Goal: Information Seeking & Learning: Learn about a topic

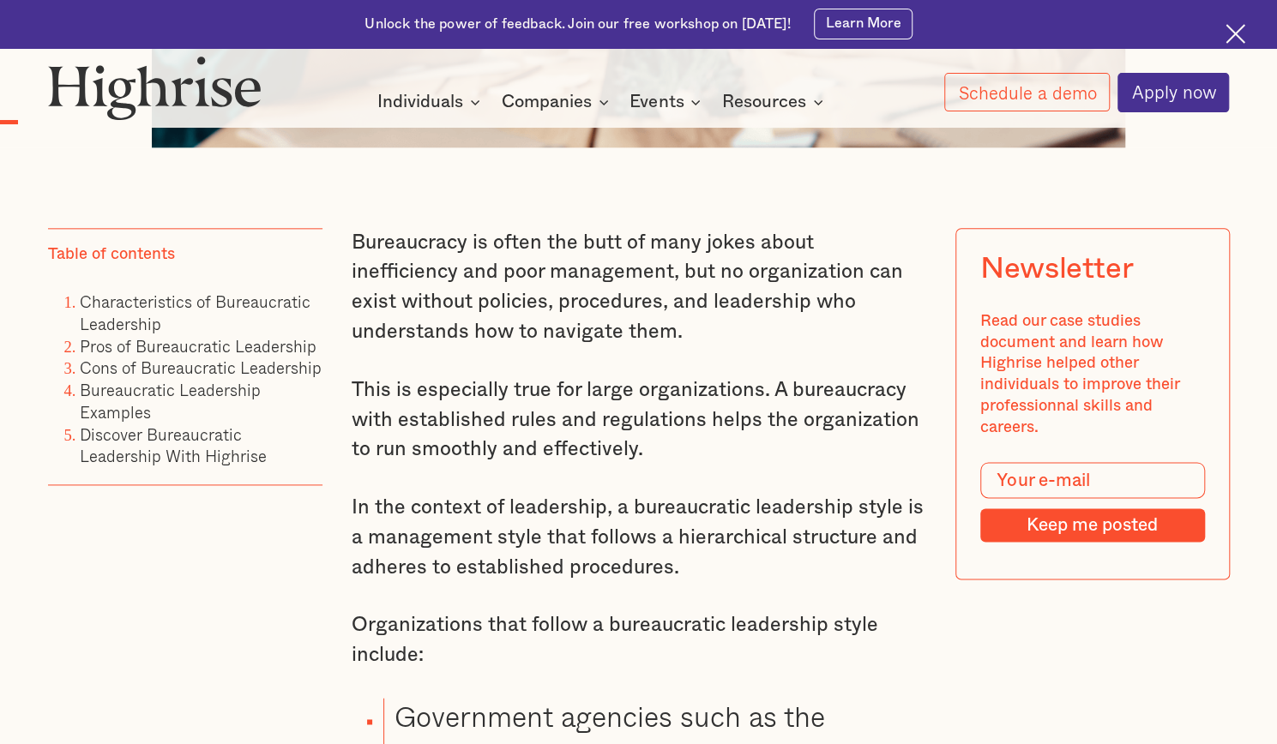
scroll to position [1114, 0]
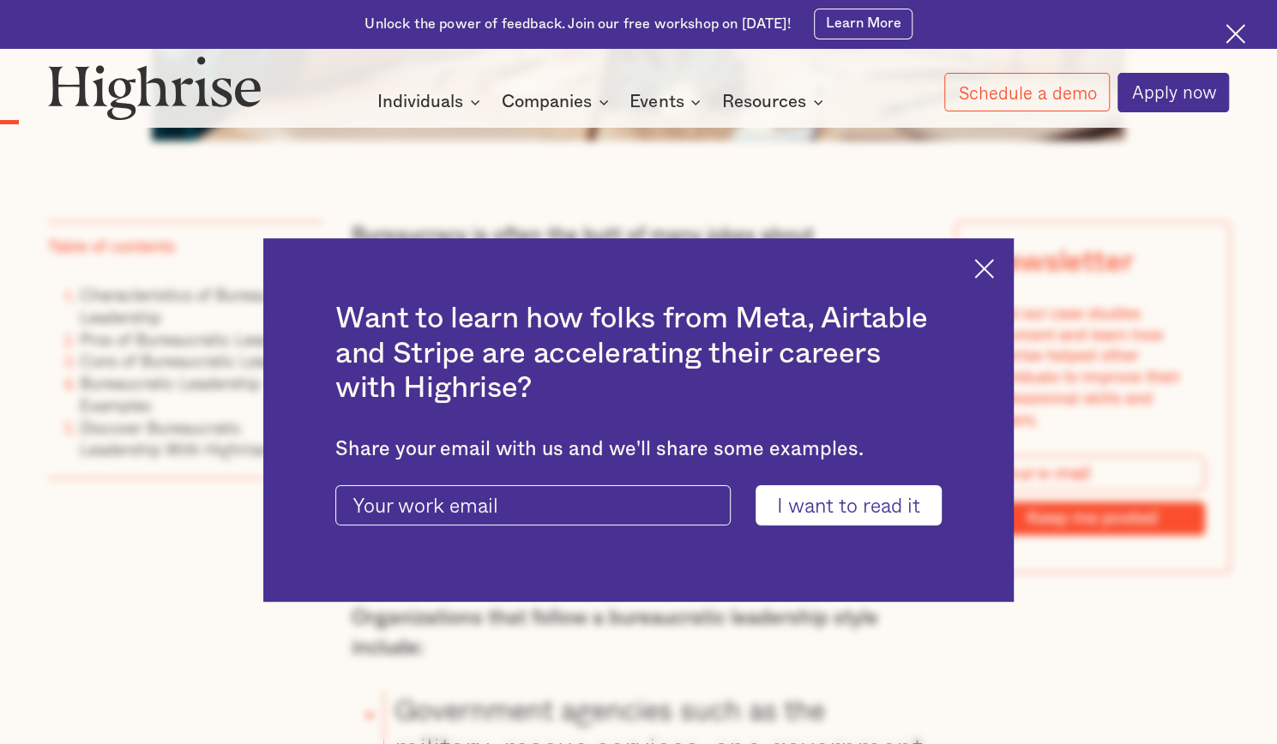
click at [1003, 253] on div "Want to learn how folks from Meta, Airtable and Stripe are accelerating their c…" at bounding box center [638, 420] width 750 height 364
click at [991, 272] on img at bounding box center [984, 269] width 20 height 20
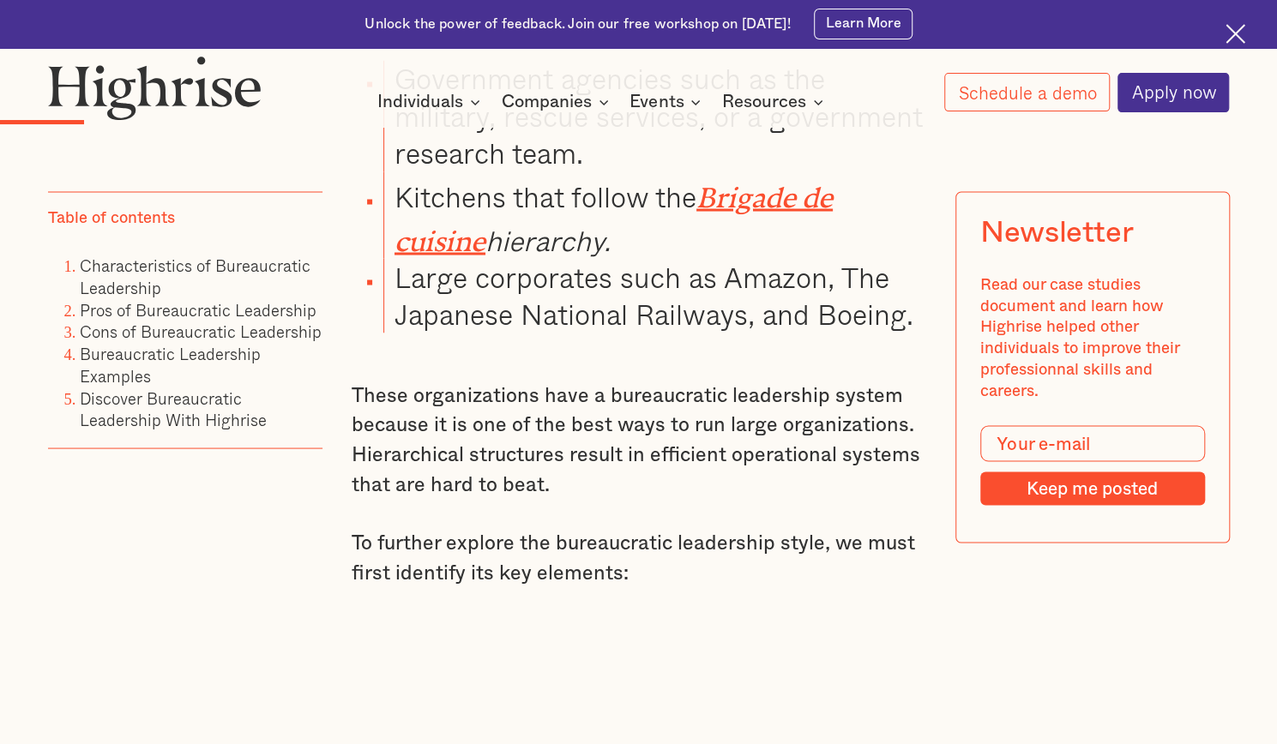
scroll to position [1770, 0]
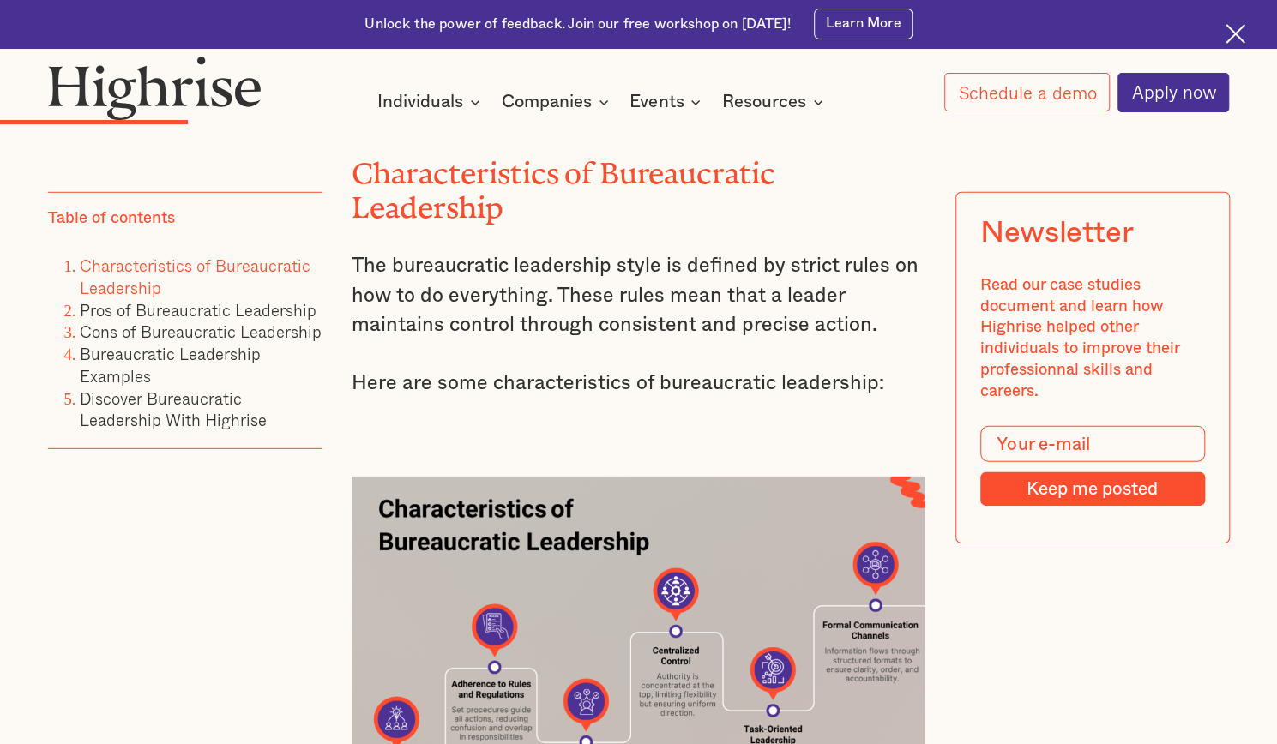
scroll to position [2860, 0]
click at [613, 383] on p "Here are some characteristics of bureaucratic leadership:" at bounding box center [639, 383] width 574 height 30
click at [613, 385] on p "Here are some characteristics of bureaucratic leadership:" at bounding box center [639, 383] width 574 height 30
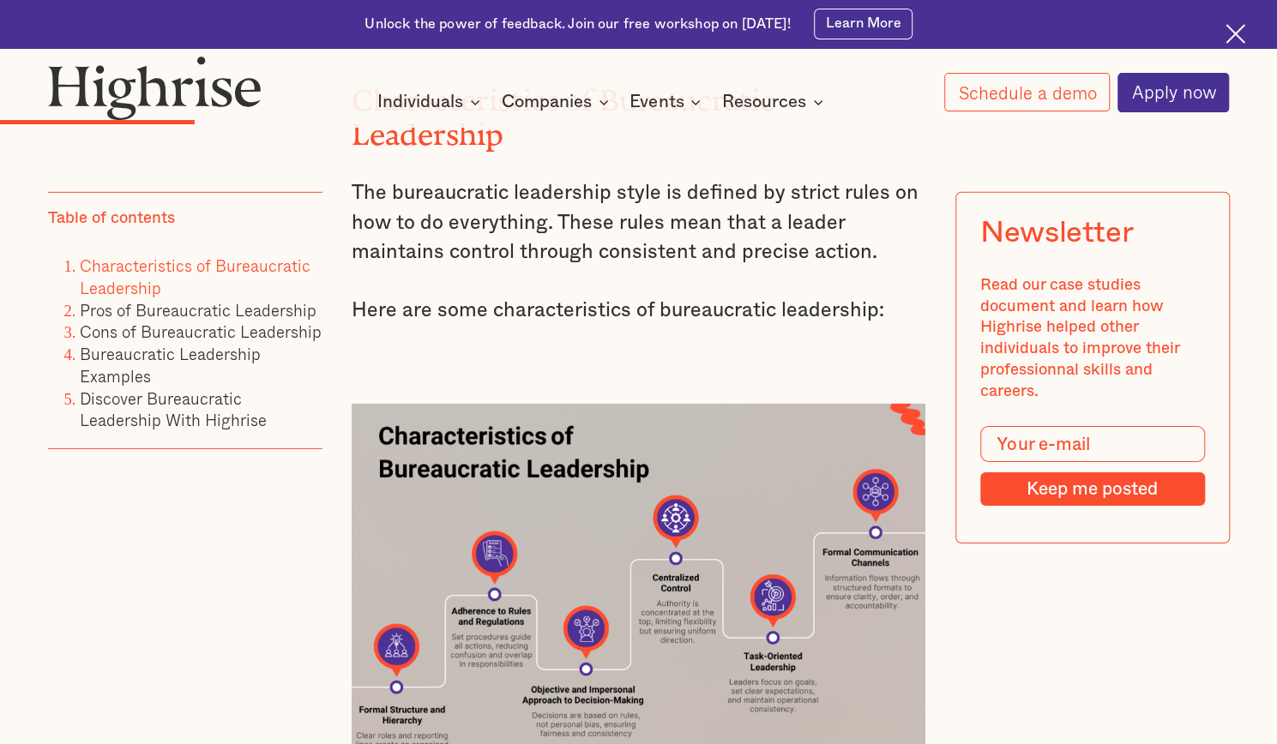
scroll to position [2932, 0]
click at [629, 327] on p "Here are some characteristics of bureaucratic leadership:" at bounding box center [639, 312] width 574 height 30
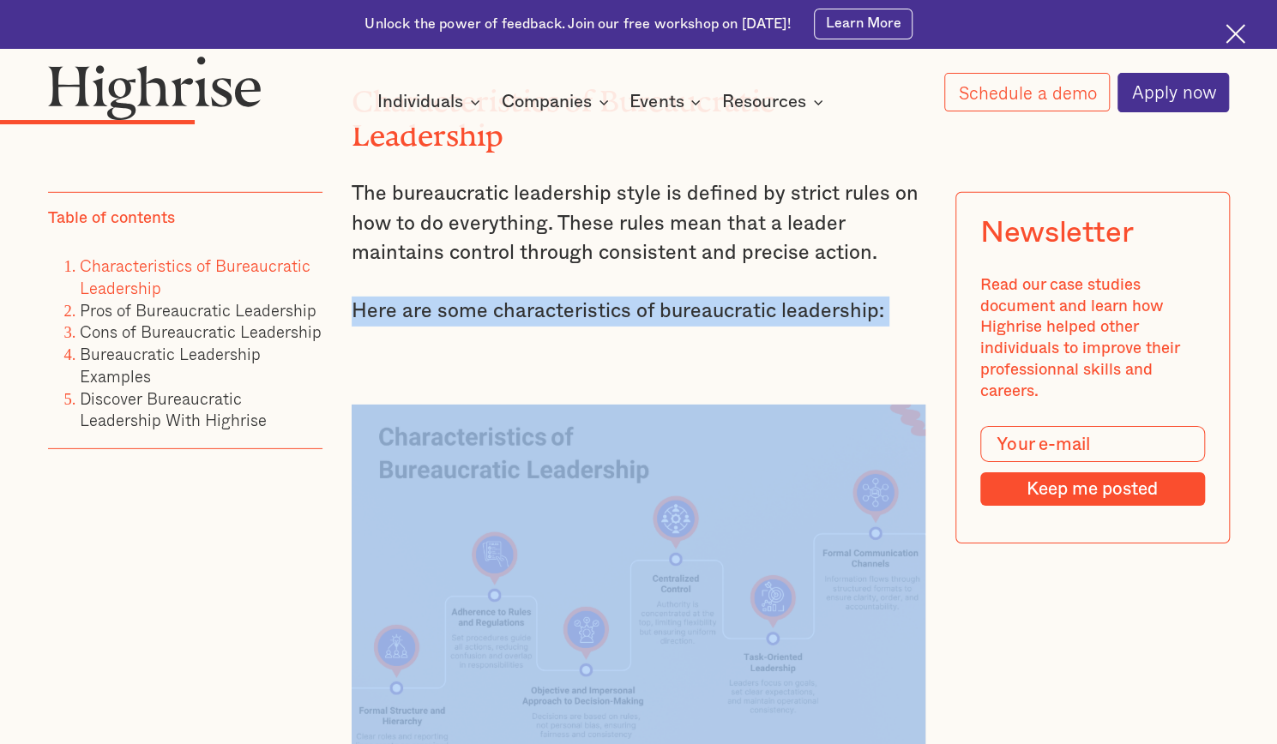
click at [629, 327] on p "Here are some characteristics of bureaucratic leadership:" at bounding box center [639, 312] width 574 height 30
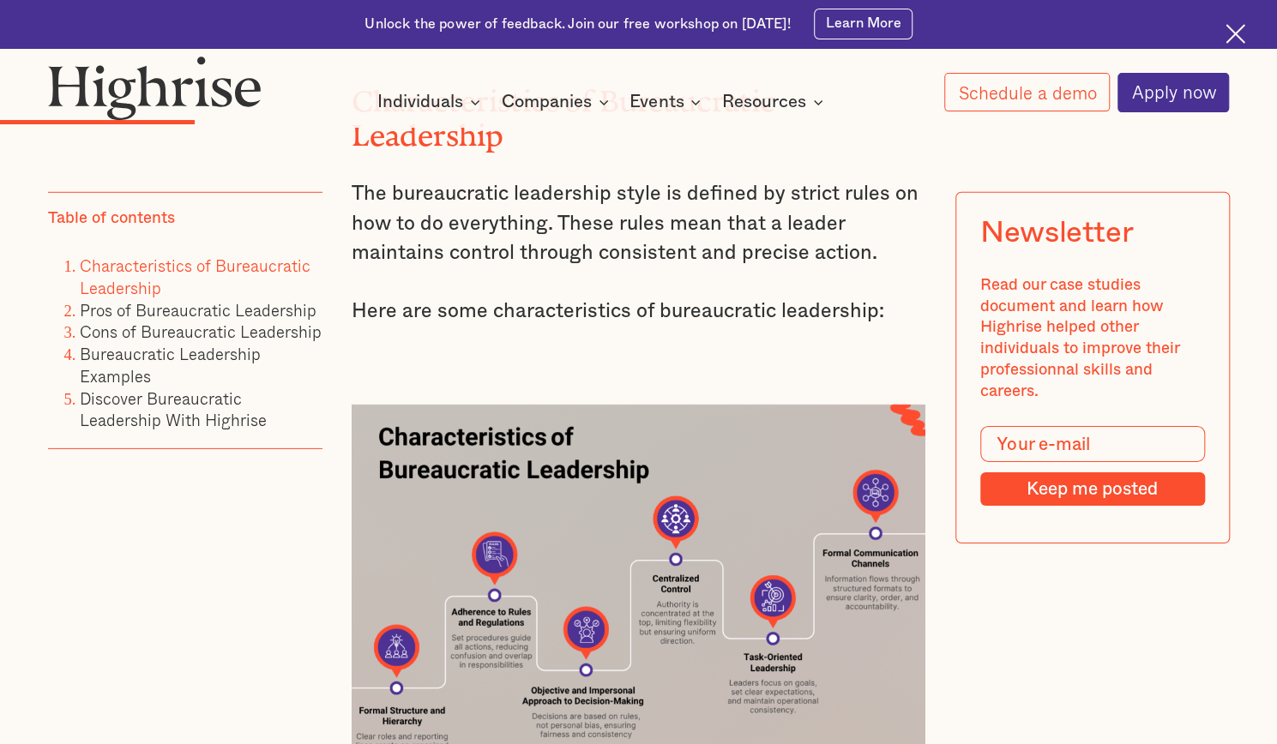
click at [630, 327] on p "Here are some characteristics of bureaucratic leadership:" at bounding box center [639, 312] width 574 height 30
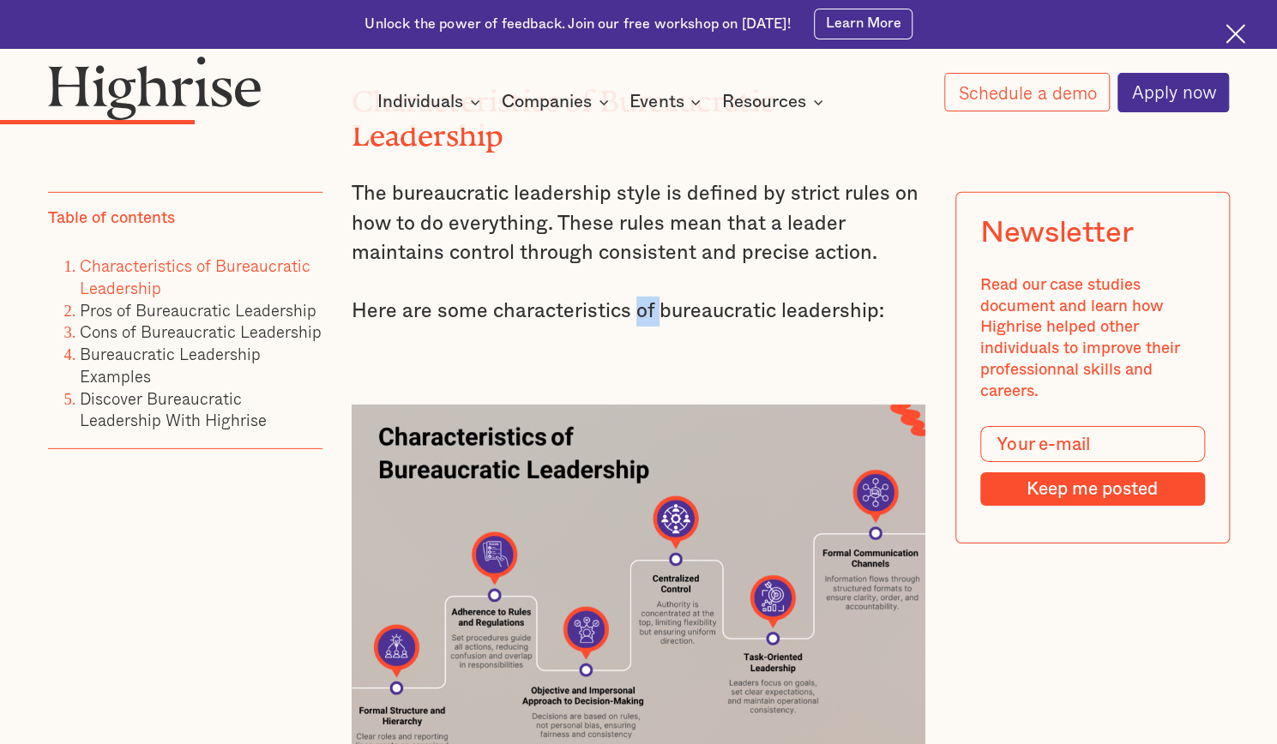
click at [630, 327] on p "Here are some characteristics of bureaucratic leadership:" at bounding box center [639, 312] width 574 height 30
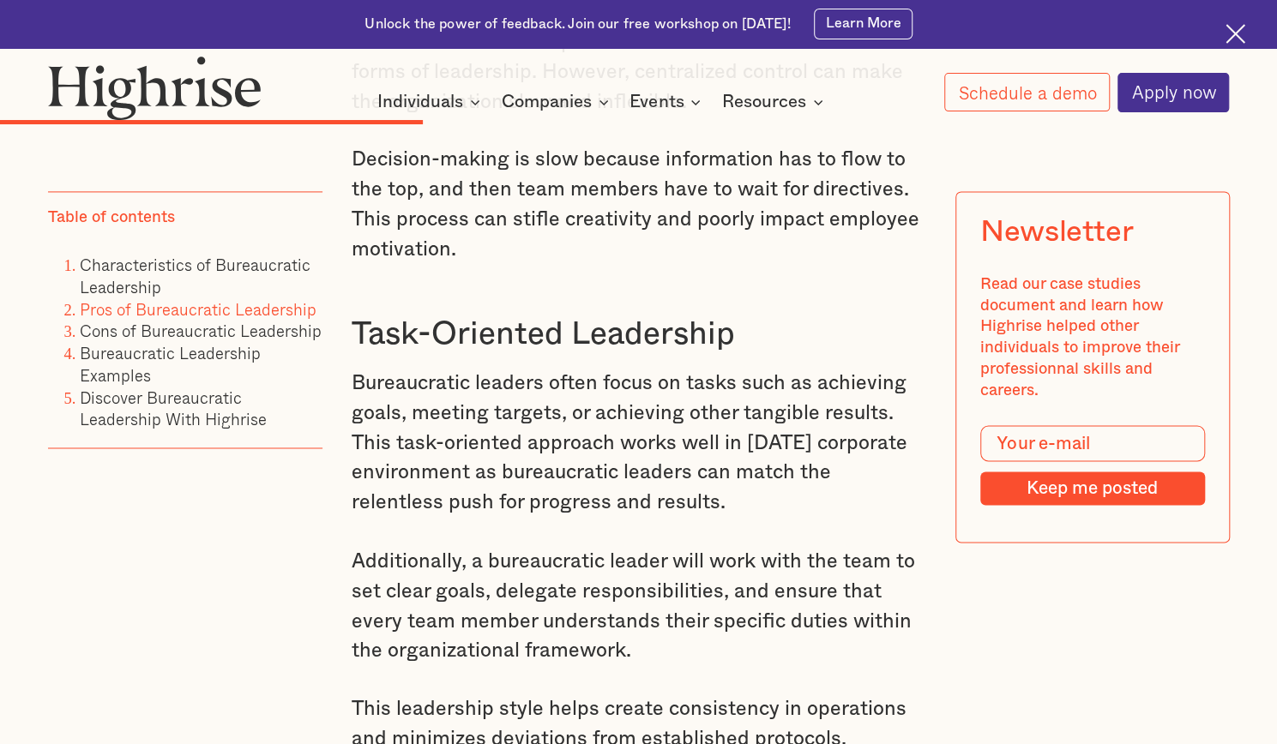
scroll to position [5193, 0]
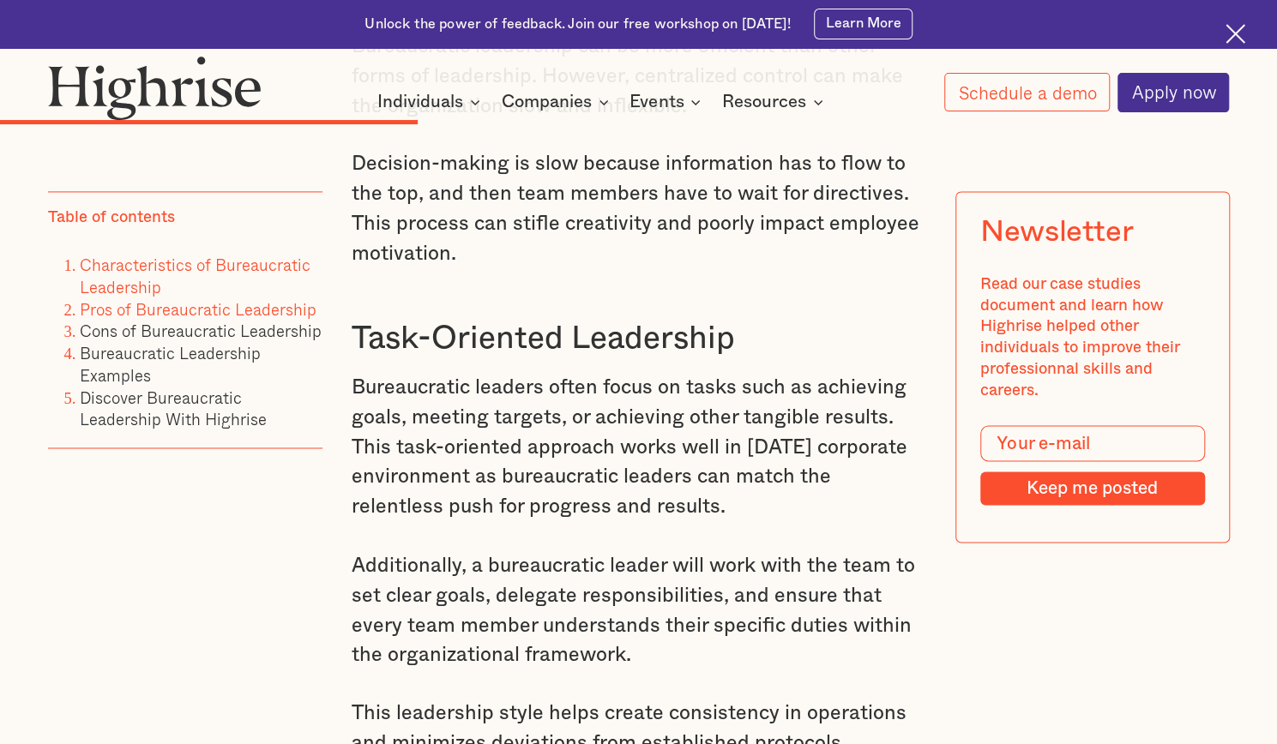
click at [271, 272] on link "Characteristics of Bureaucratic Leadership" at bounding box center [195, 276] width 231 height 47
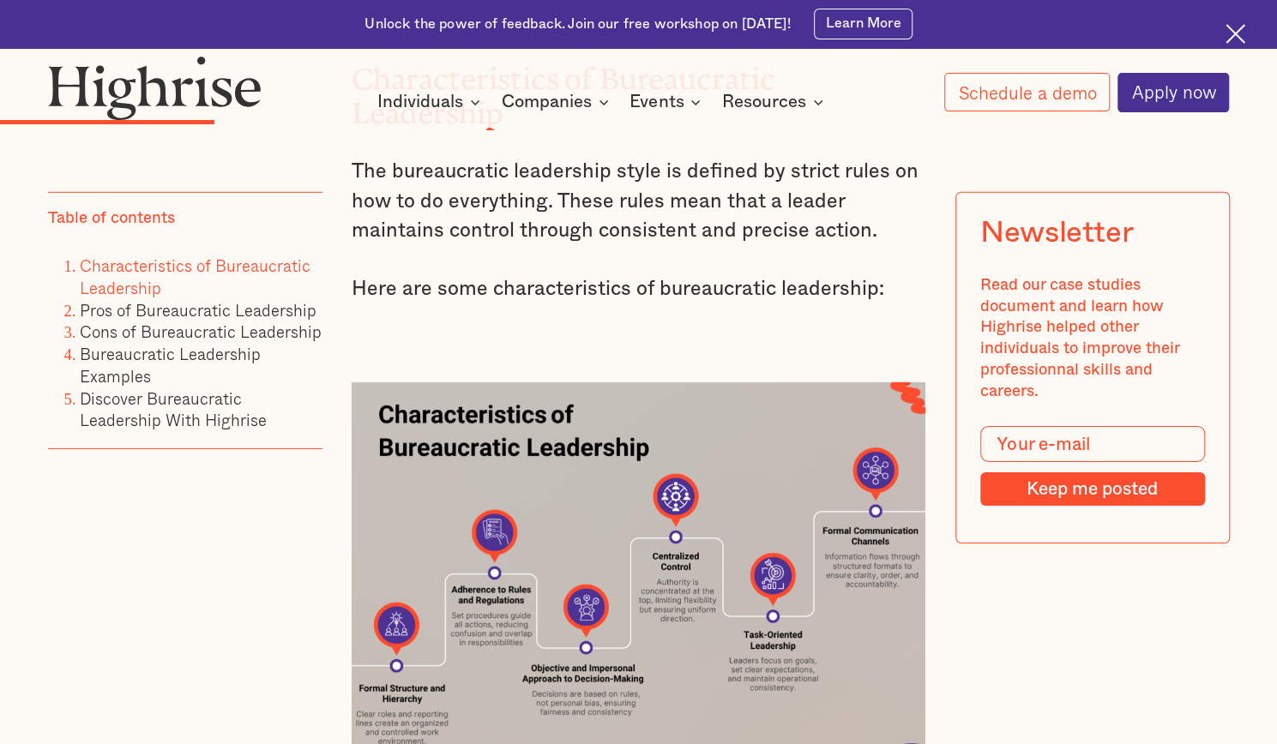
scroll to position [3178, 0]
